Goal: Information Seeking & Learning: Learn about a topic

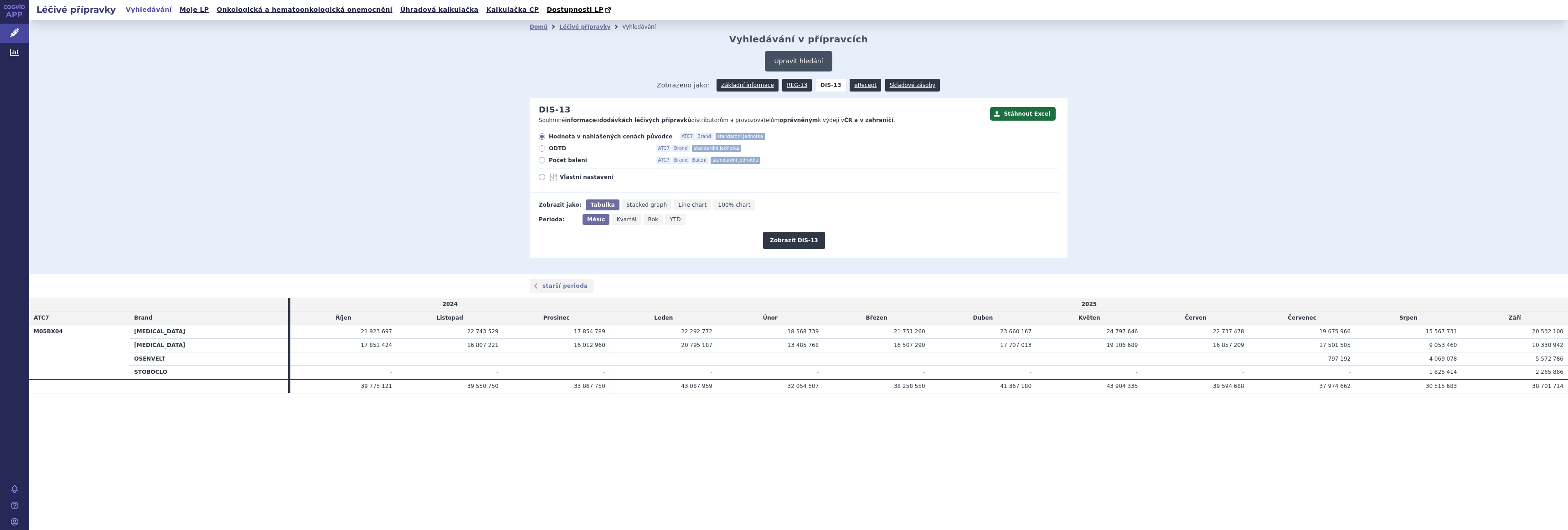
click at [803, 60] on button "Upravit hledání" at bounding box center [798, 61] width 67 height 21
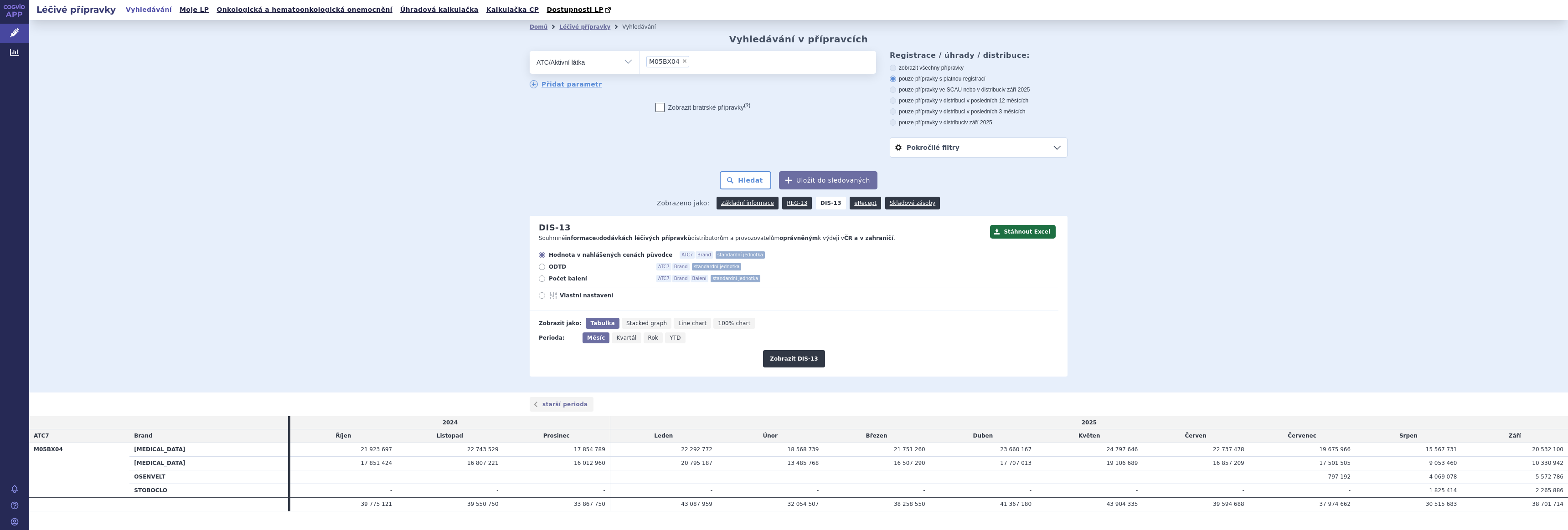
click at [682, 62] on span "×" at bounding box center [684, 61] width 6 height 6
click at [639, 62] on select "M05BX04" at bounding box center [639, 62] width 1 height 23
select select
type input "apremi"
select select "L04AA32"
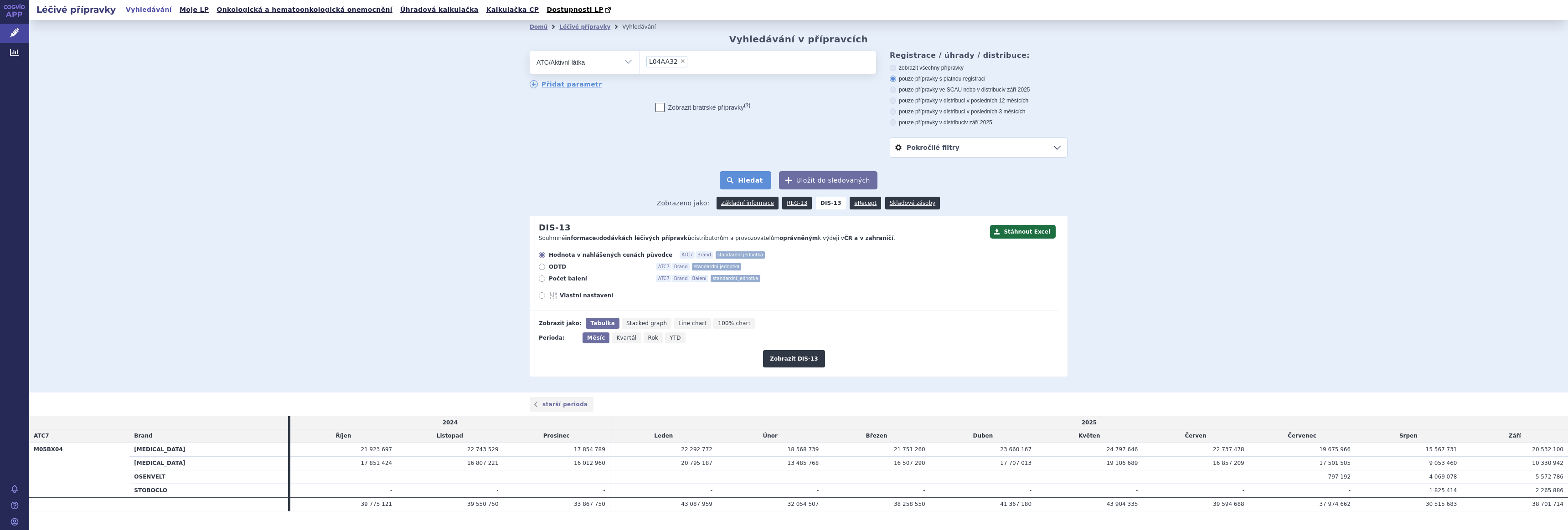
click at [741, 180] on button "Hledat" at bounding box center [745, 180] width 52 height 18
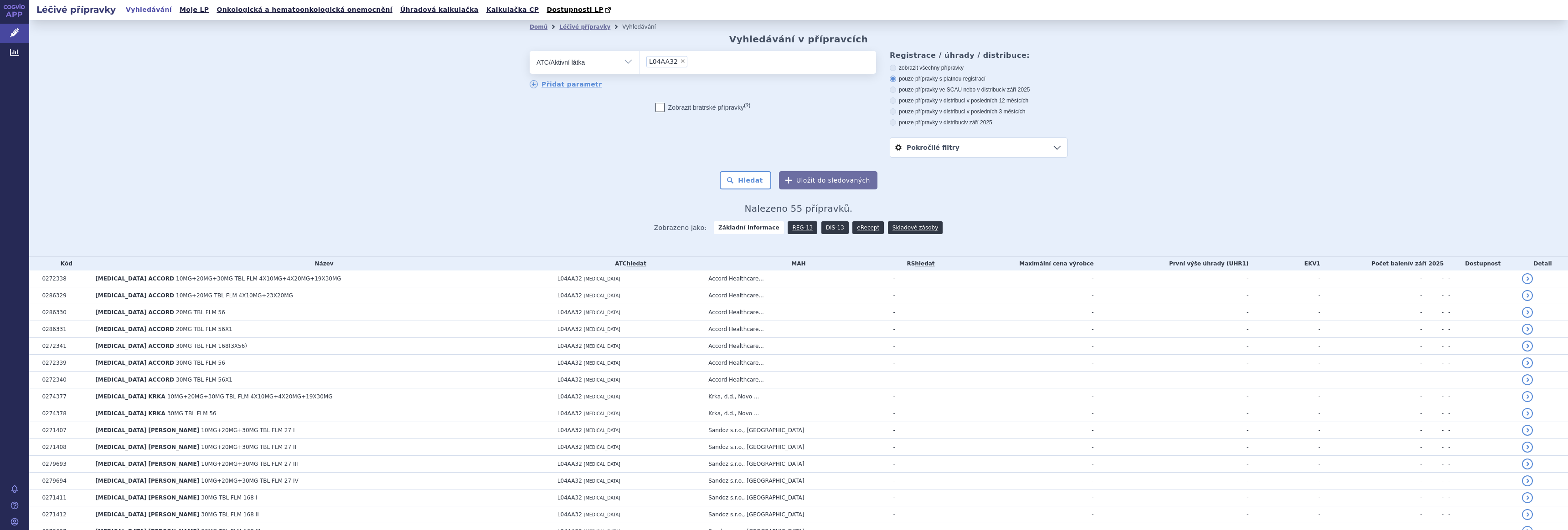
click at [826, 226] on link "DIS-13" at bounding box center [835, 228] width 27 height 12
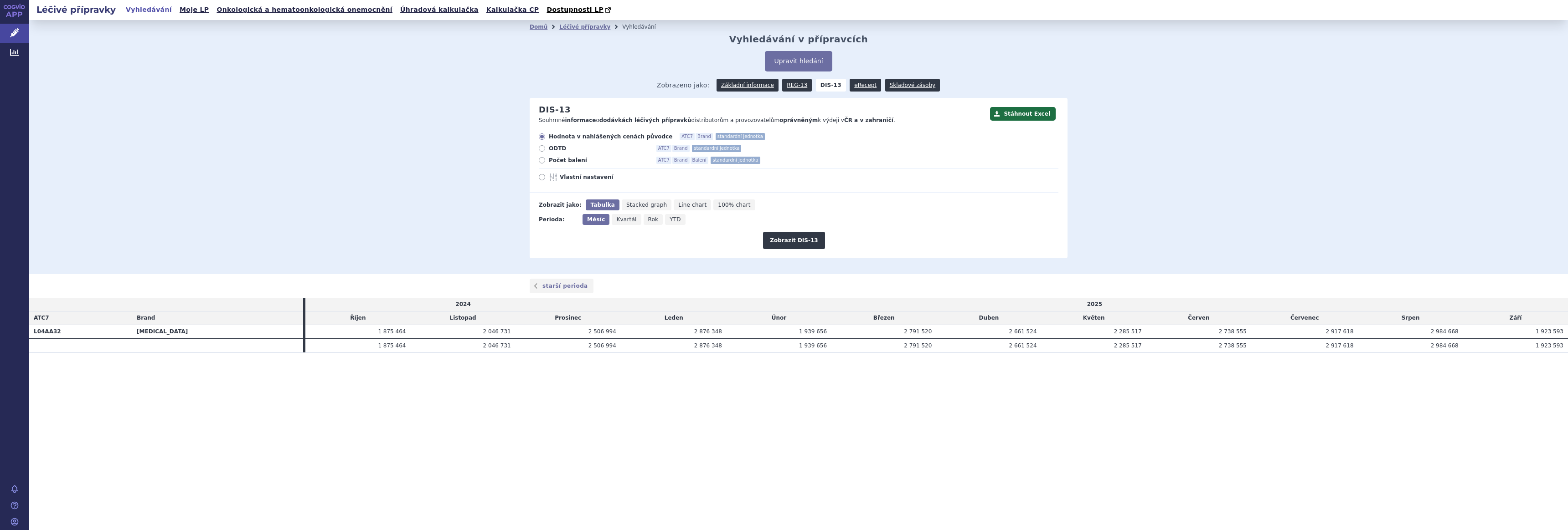
click at [548, 159] on label "Počet balení ATC7 Brand Balení standardní jednotka" at bounding box center [799, 161] width 520 height 7
click at [546, 159] on input "Počet balení ATC7 Brand Balení standardní jednotka" at bounding box center [543, 162] width 6 height 6
radio input "true"
click at [789, 244] on button "Zobrazit DIS-13" at bounding box center [794, 240] width 62 height 17
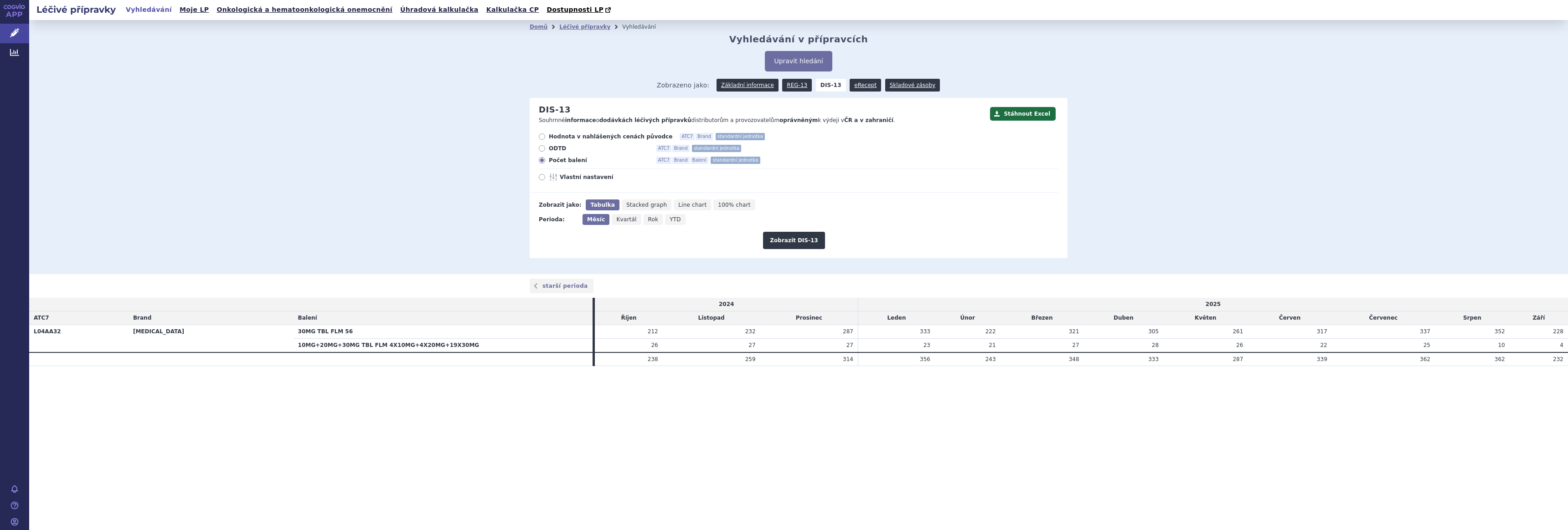
click at [558, 136] on span "Hodnota v nahlášených cenách původce" at bounding box center [611, 137] width 123 height 7
click at [546, 136] on input "Hodnota v nahlášených cenách původce ATC7 Brand standardní jednotka" at bounding box center [543, 138] width 6 height 6
radio input "true"
click at [790, 238] on button "Zobrazit DIS-13" at bounding box center [794, 240] width 62 height 17
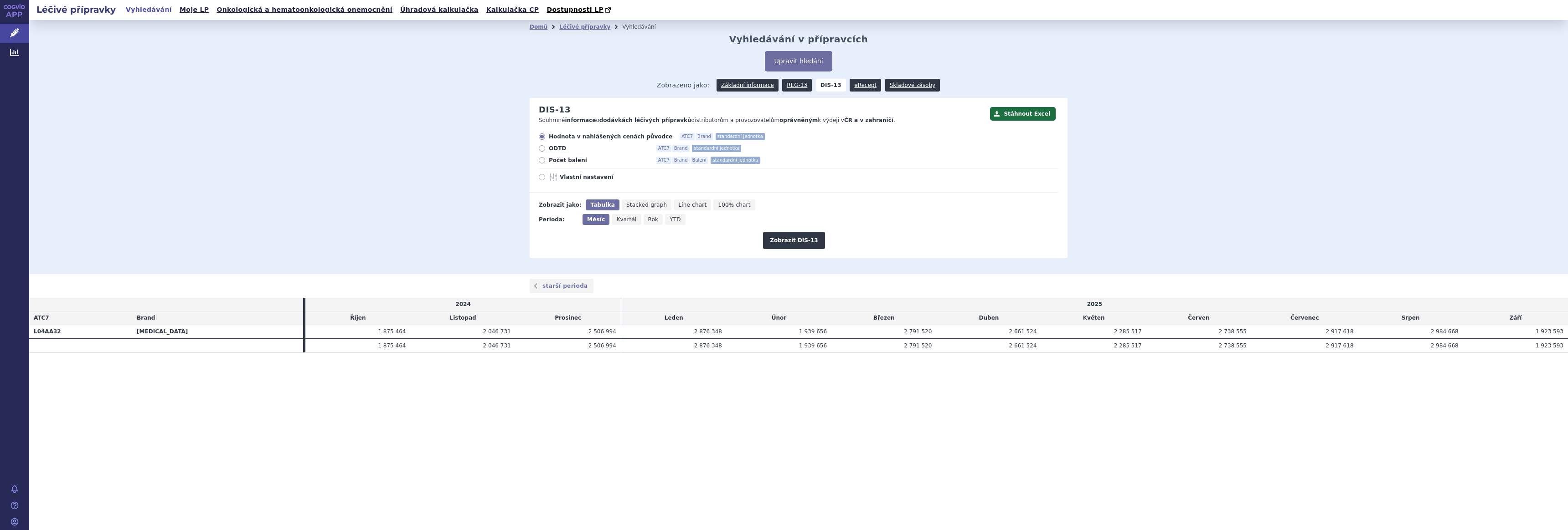
click at [621, 220] on span "Kvartál" at bounding box center [626, 219] width 20 height 6
click at [618, 220] on input "Kvartál" at bounding box center [615, 217] width 6 height 6
radio input "true"
click at [792, 245] on button "Zobrazit DIS-13" at bounding box center [794, 240] width 62 height 17
click at [649, 221] on span "Rok" at bounding box center [654, 219] width 11 height 6
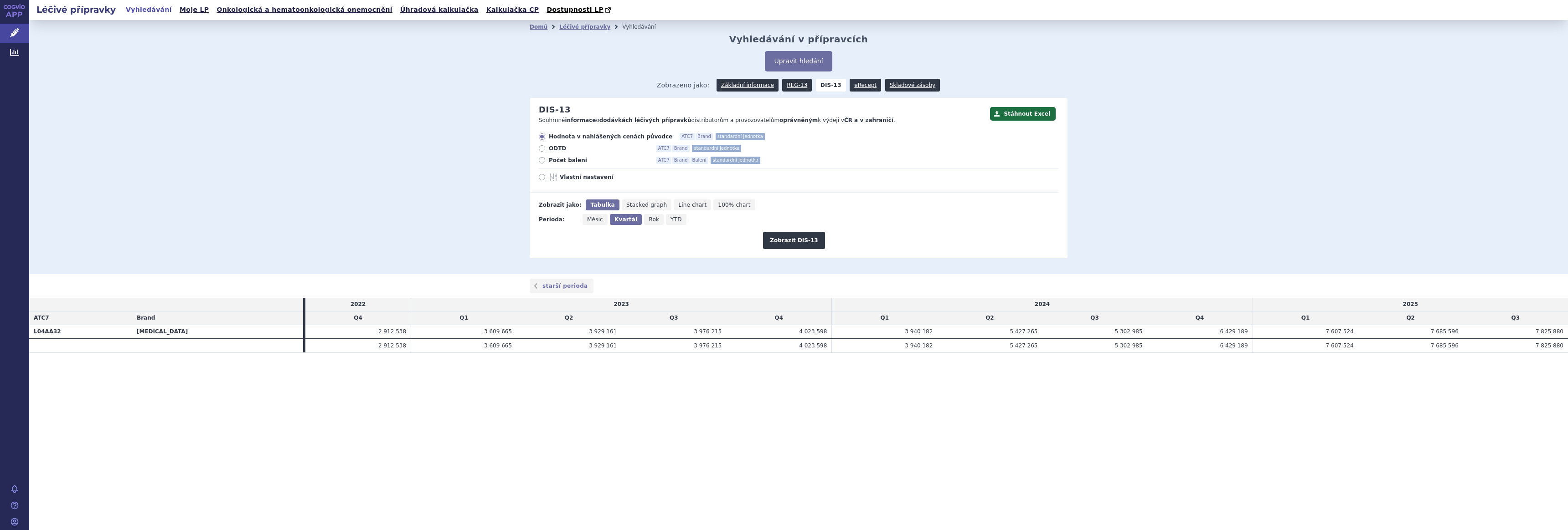
click at [648, 220] on input "Rok" at bounding box center [648, 217] width 6 height 6
radio input "true"
click at [788, 242] on button "Zobrazit DIS-13" at bounding box center [794, 240] width 62 height 17
